Goal: Share content

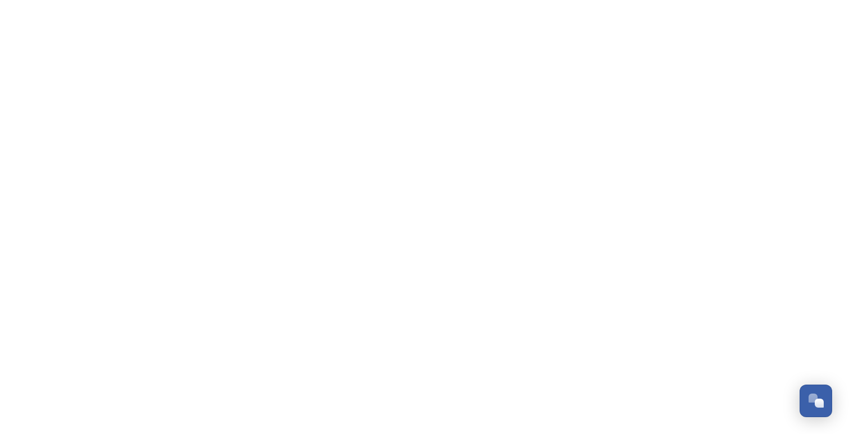
scroll to position [3650, 0]
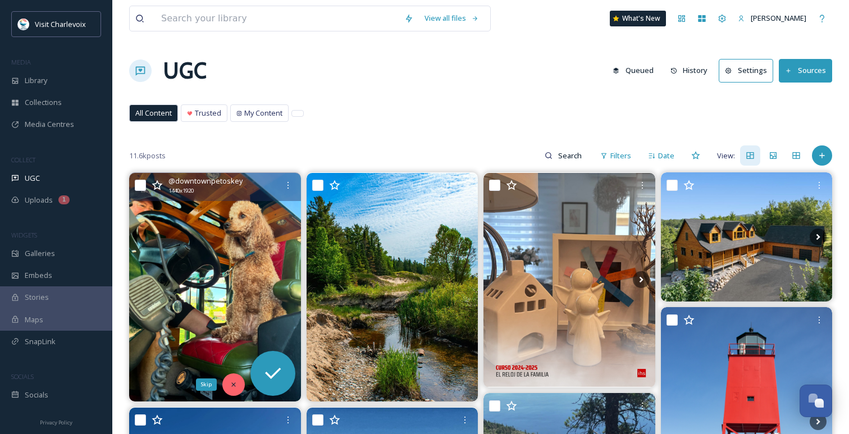
click at [235, 381] on icon at bounding box center [234, 385] width 8 height 8
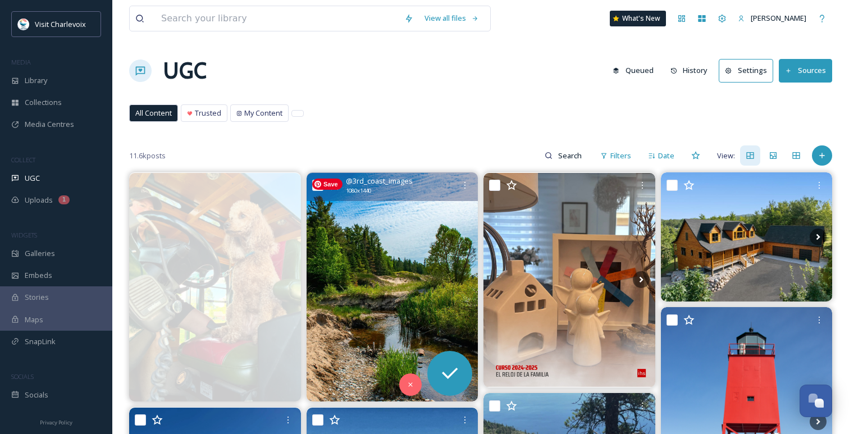
click at [406, 298] on img at bounding box center [393, 287] width 172 height 229
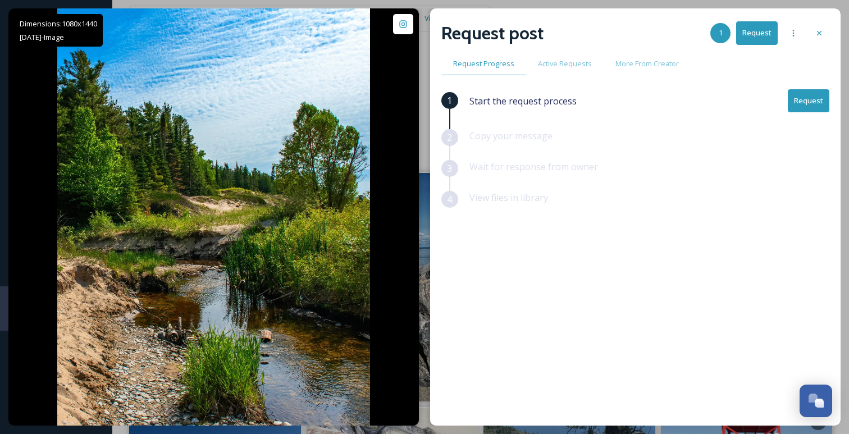
click at [817, 107] on button "Request" at bounding box center [809, 100] width 42 height 23
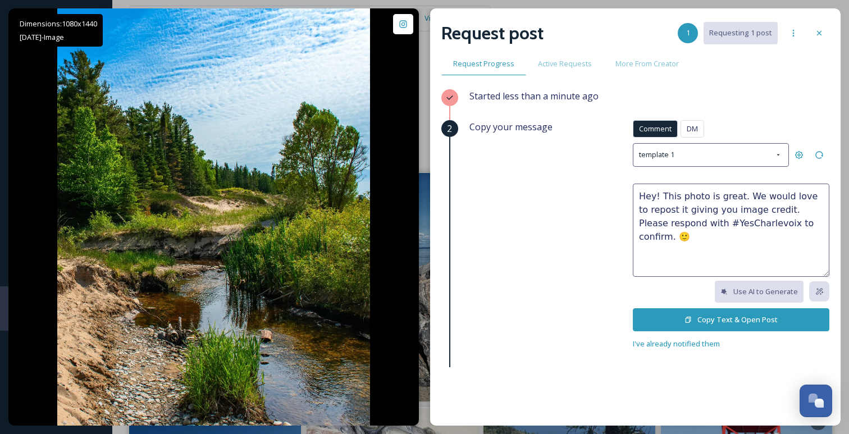
click at [698, 319] on button "Copy Text & Open Post" at bounding box center [731, 319] width 196 height 23
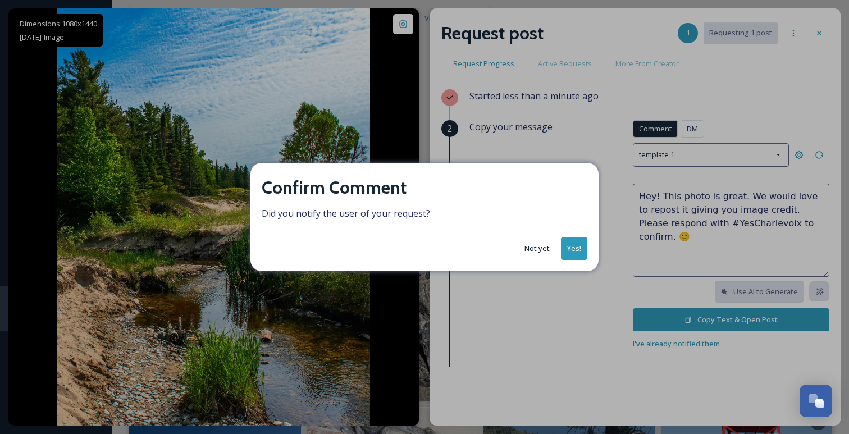
click at [569, 243] on button "Yes!" at bounding box center [574, 248] width 26 height 23
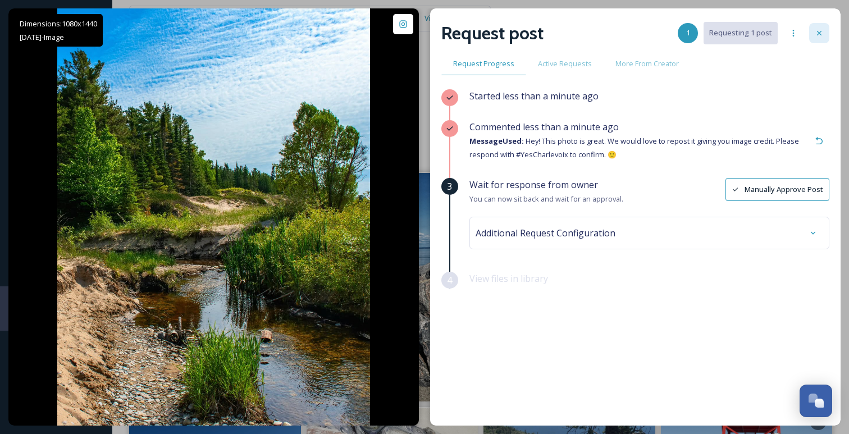
click at [816, 30] on icon at bounding box center [819, 33] width 9 height 9
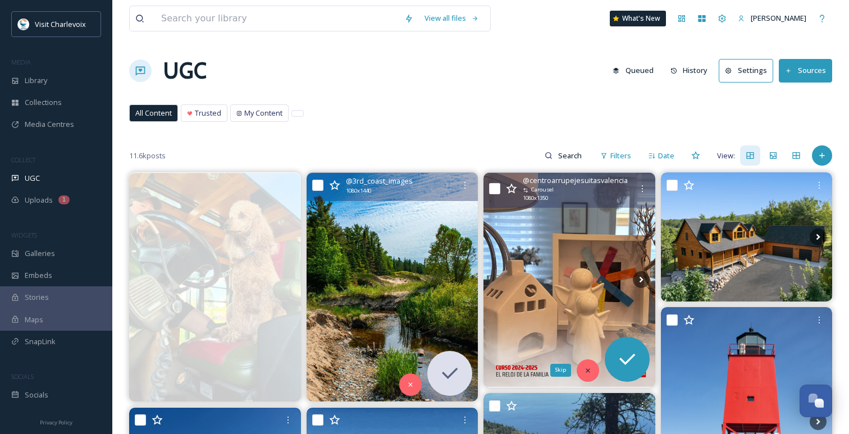
click at [587, 362] on div "Skip" at bounding box center [588, 370] width 22 height 22
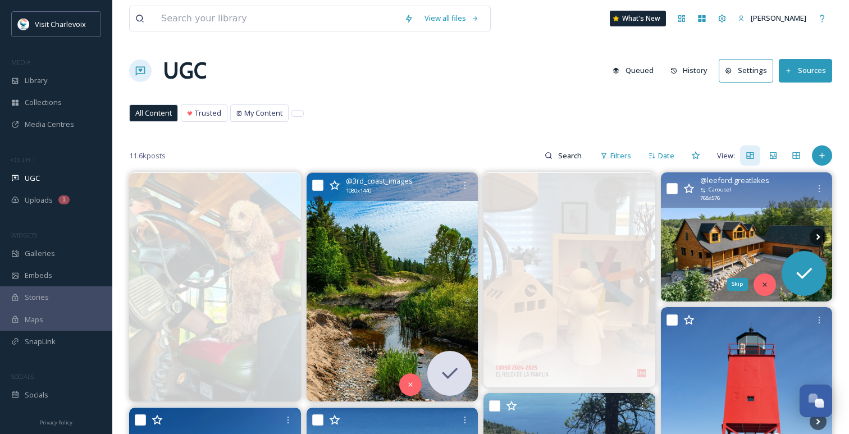
click at [761, 286] on icon at bounding box center [765, 285] width 8 height 8
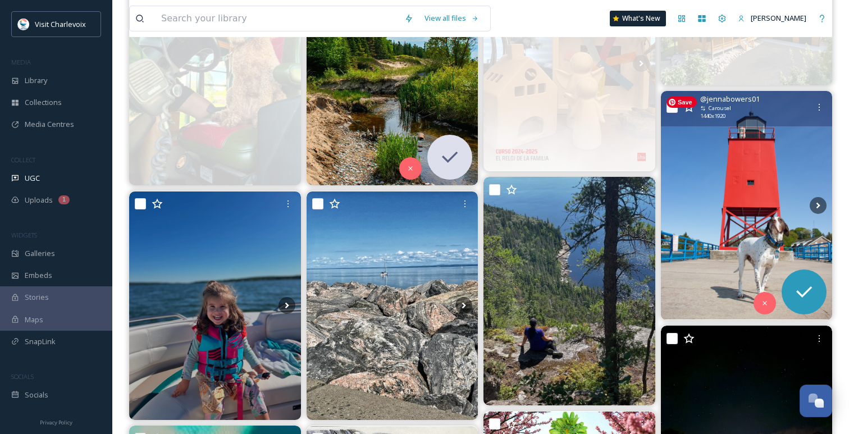
scroll to position [219, 0]
